Goal: Navigation & Orientation: Find specific page/section

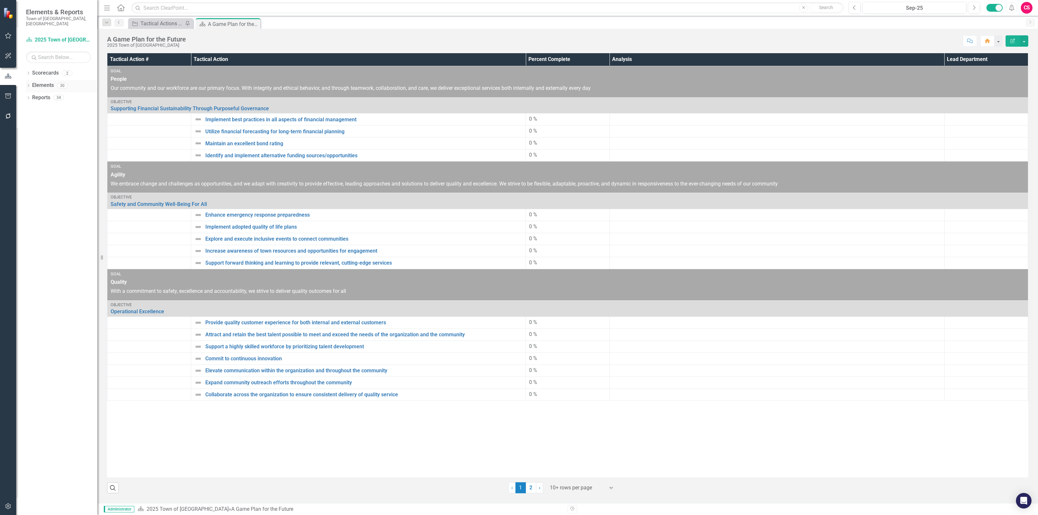
click at [43, 82] on link "Elements" at bounding box center [43, 85] width 22 height 7
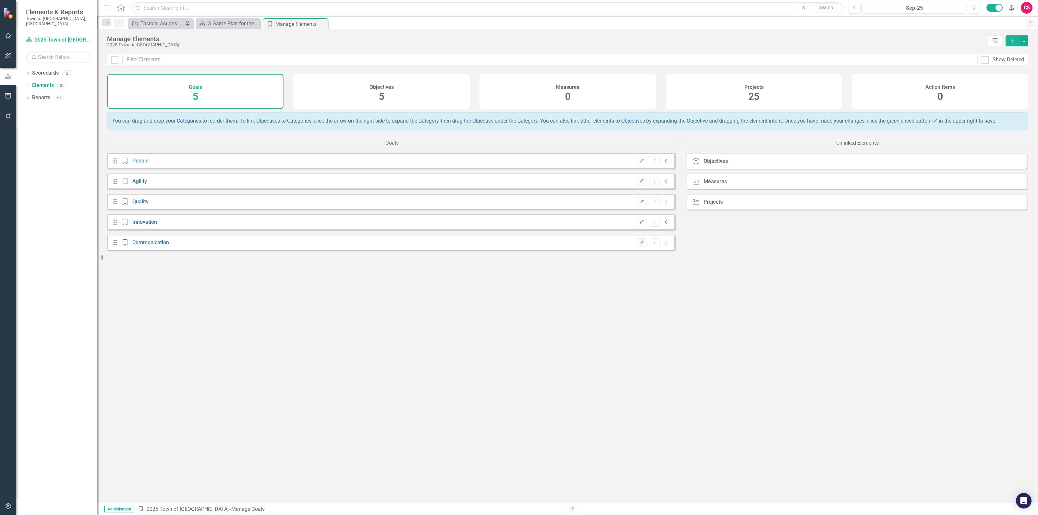
click at [719, 185] on div "Measures" at bounding box center [715, 182] width 23 height 6
click at [50, 104] on div "Dropdown Scorecards 2 Dropdown 2025 Town of [GEOGRAPHIC_DATA] Innovation and Te…" at bounding box center [56, 291] width 81 height 447
click at [38, 69] on link "Scorecards" at bounding box center [45, 72] width 27 height 7
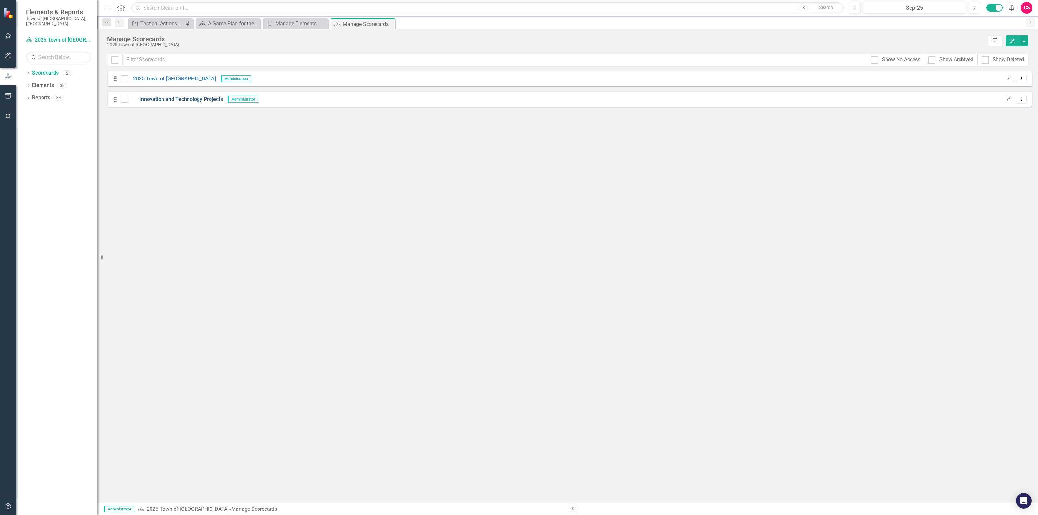
click at [175, 98] on link "Innovation and Technology Projects" at bounding box center [175, 99] width 95 height 7
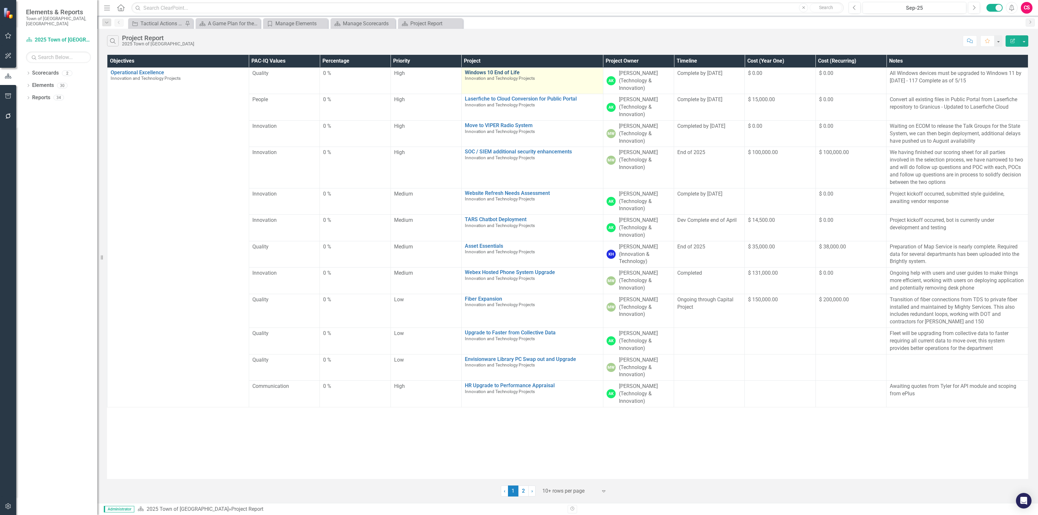
click at [471, 72] on link "Windows 10 End of Life" at bounding box center [532, 73] width 135 height 6
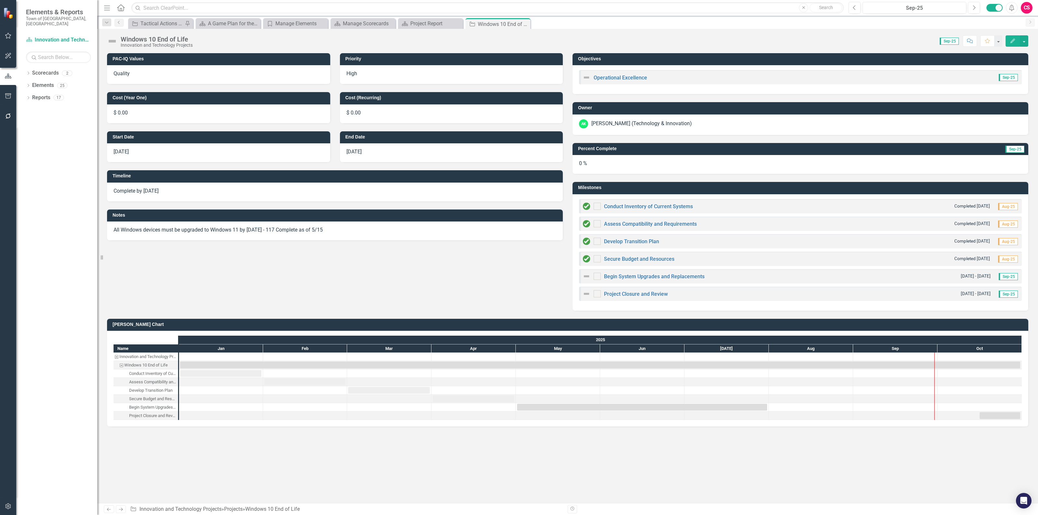
checkbox input "true"
click at [29, 84] on div "Dropdown" at bounding box center [28, 87] width 5 height 6
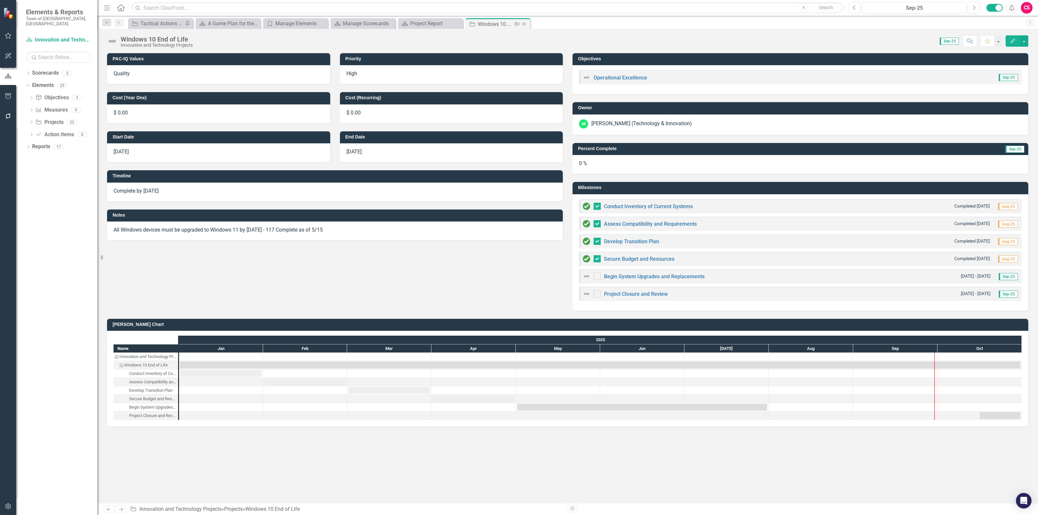
click at [522, 23] on icon "Close" at bounding box center [524, 23] width 6 height 5
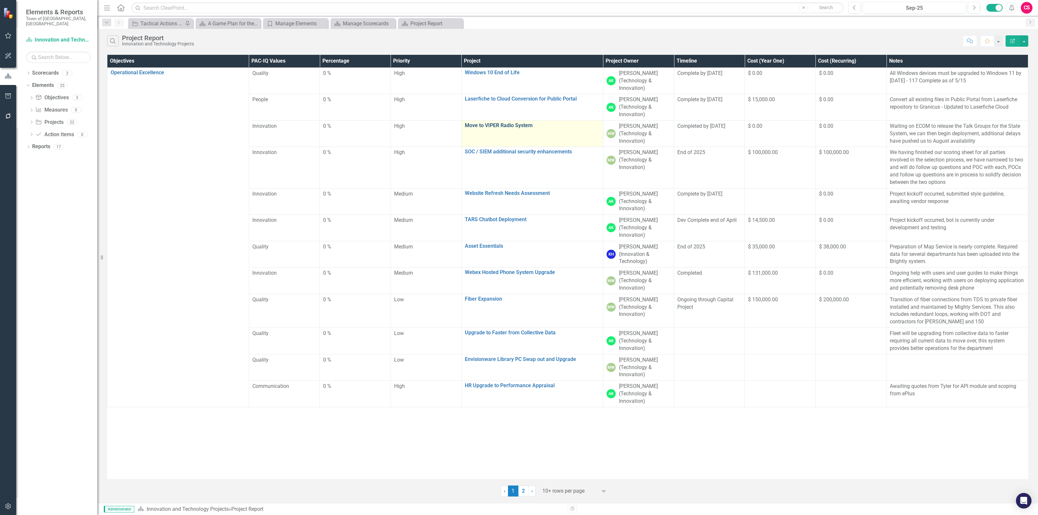
click at [517, 125] on link "Move to VIPER Radio System" at bounding box center [532, 126] width 135 height 6
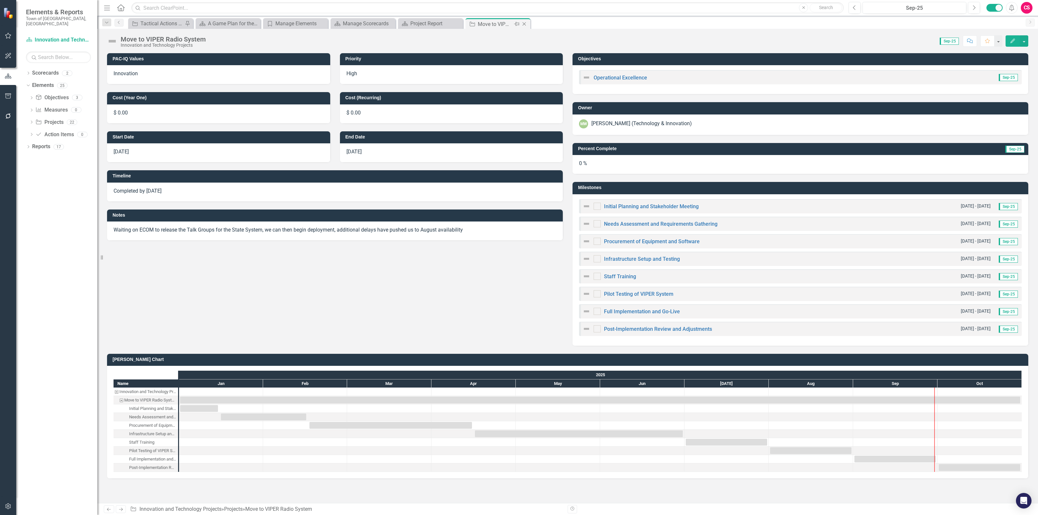
click at [524, 24] on icon at bounding box center [525, 24] width 4 height 4
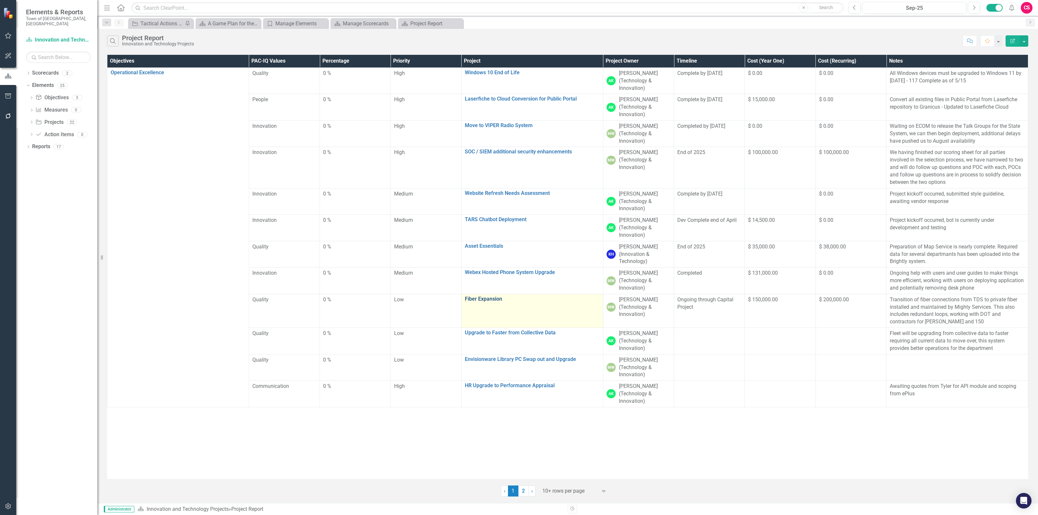
click at [491, 301] on link "Fiber Expansion" at bounding box center [532, 299] width 135 height 6
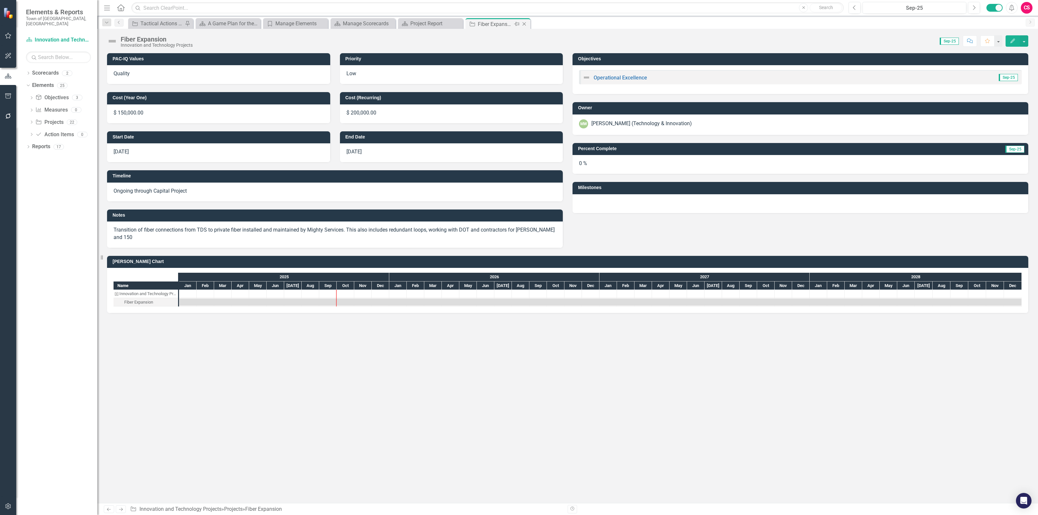
click at [524, 23] on icon at bounding box center [525, 24] width 4 height 4
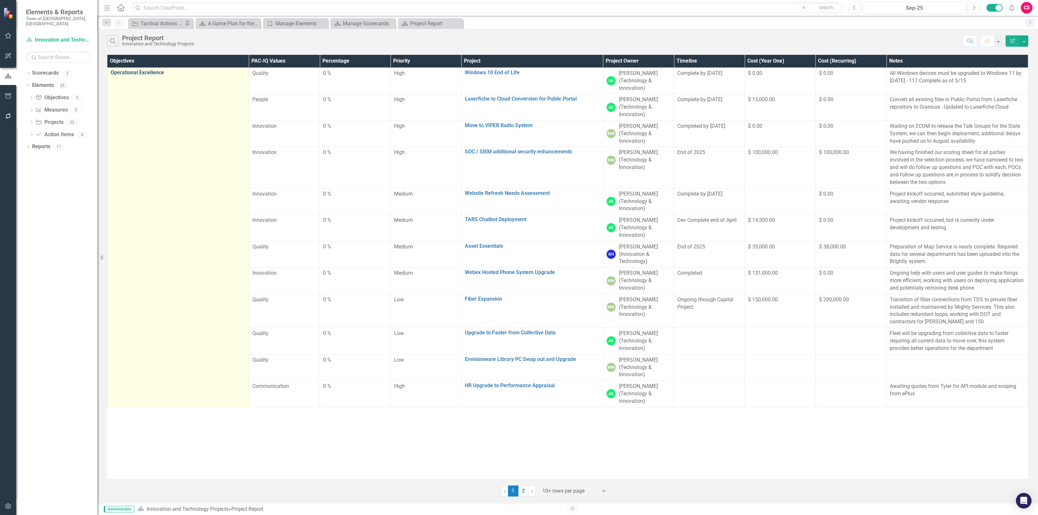
click at [152, 73] on link "Operational Excellence" at bounding box center [178, 73] width 135 height 6
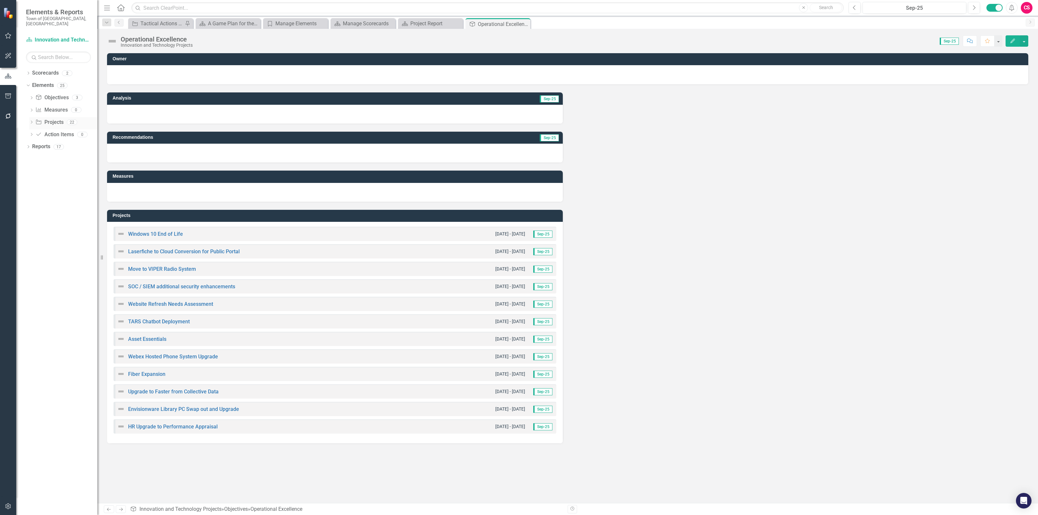
click at [53, 119] on link "Projects Projects" at bounding box center [49, 122] width 28 height 7
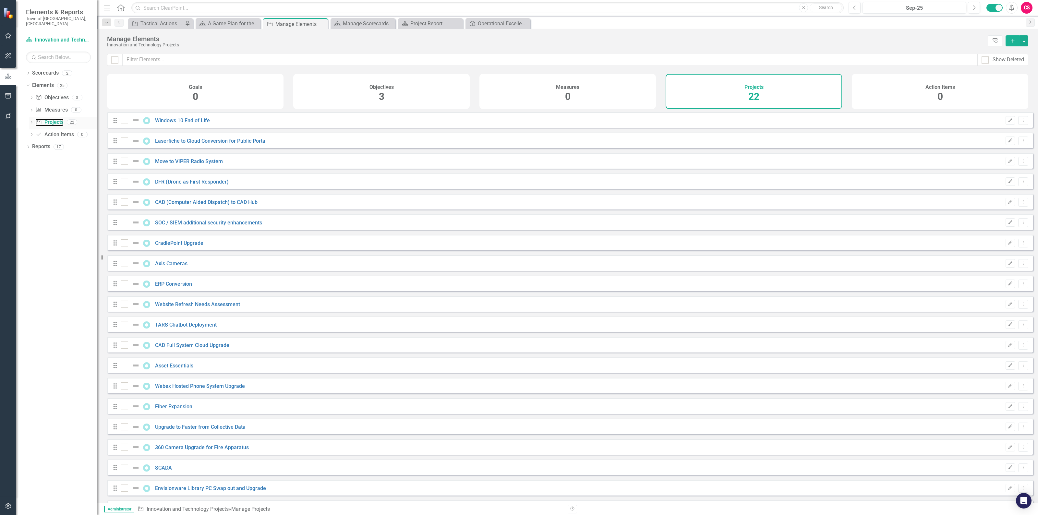
checkbox input "false"
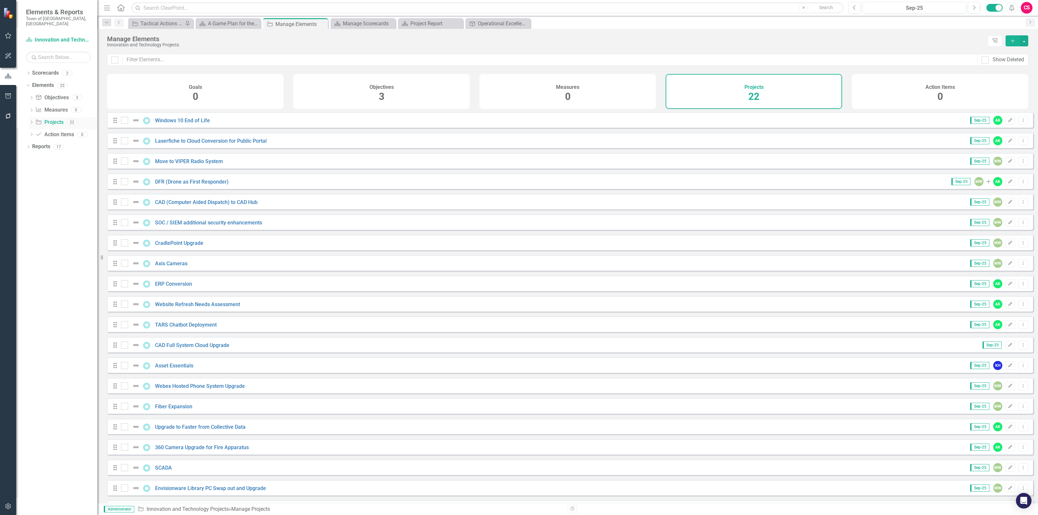
click at [30, 121] on icon "Dropdown" at bounding box center [31, 123] width 5 height 4
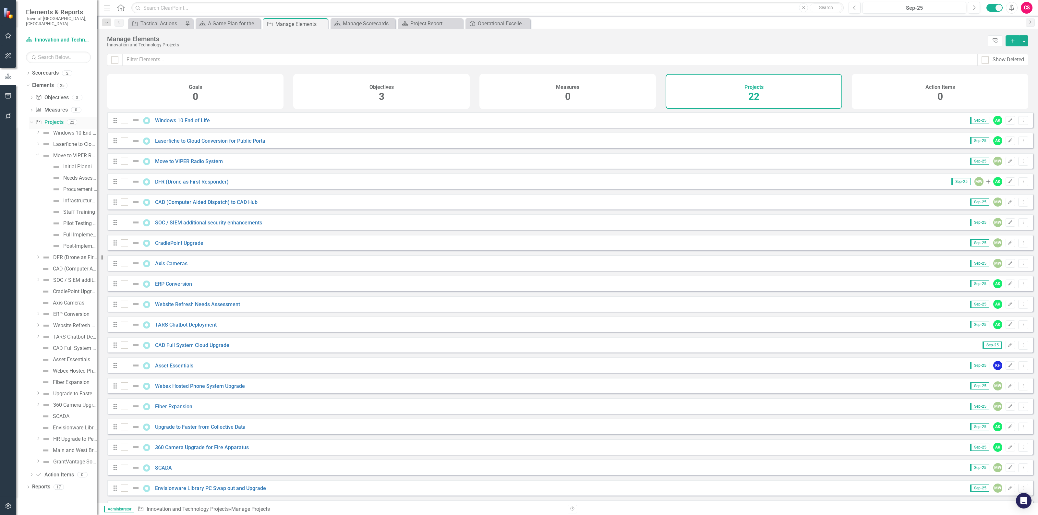
click at [30, 121] on icon at bounding box center [31, 122] width 3 height 2
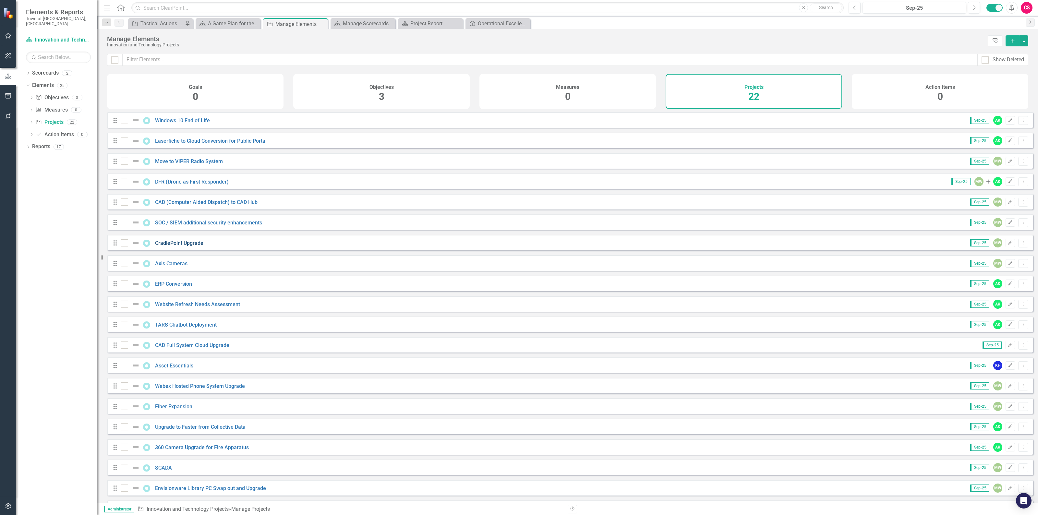
click at [188, 246] on link "CradlePoint Upgrade" at bounding box center [179, 243] width 48 height 6
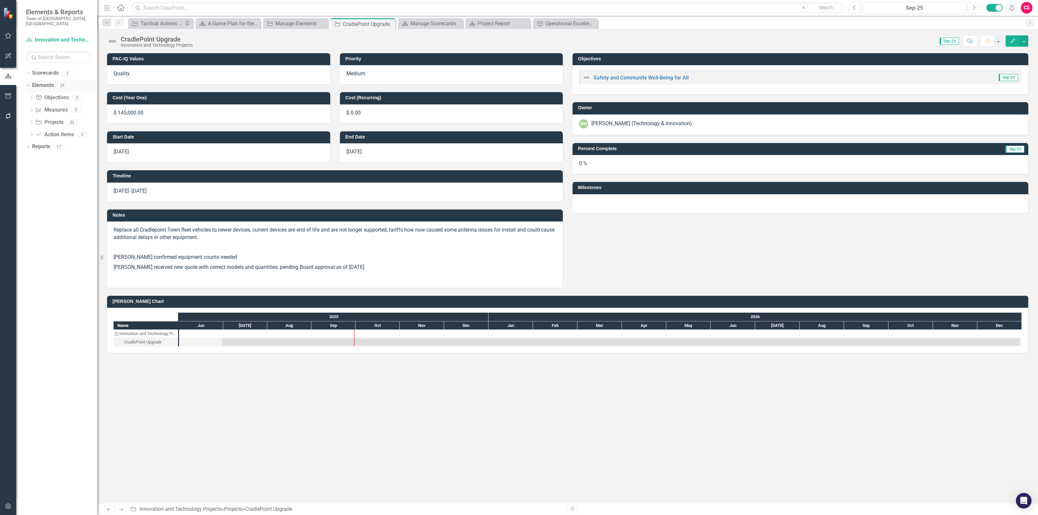
click at [30, 80] on div "Dropdown Elements 25" at bounding box center [61, 86] width 71 height 12
click at [28, 68] on div "Dropdown Scorecards 2" at bounding box center [61, 74] width 71 height 12
